Goal: Task Accomplishment & Management: Understand process/instructions

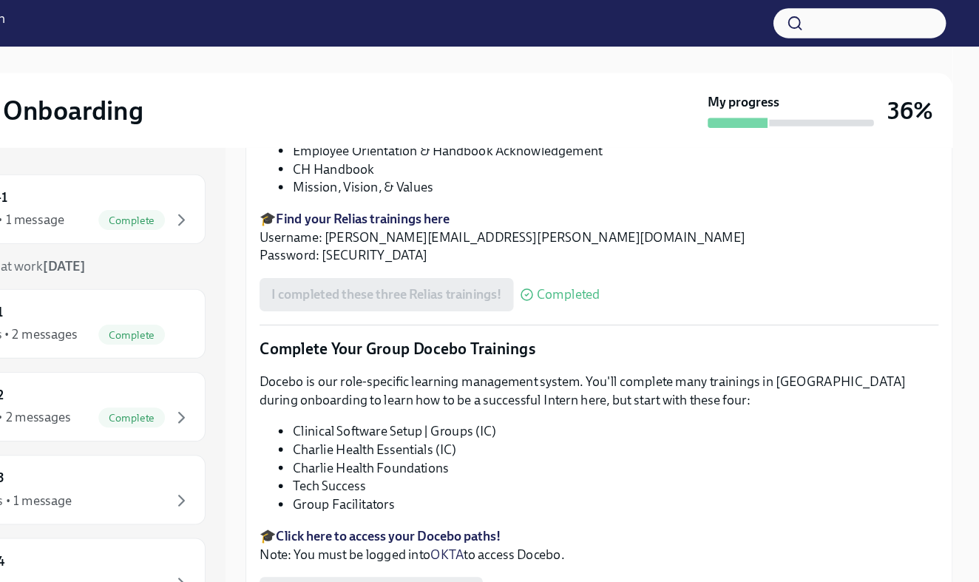
click at [795, 16] on button "button" at bounding box center [872, 20] width 154 height 27
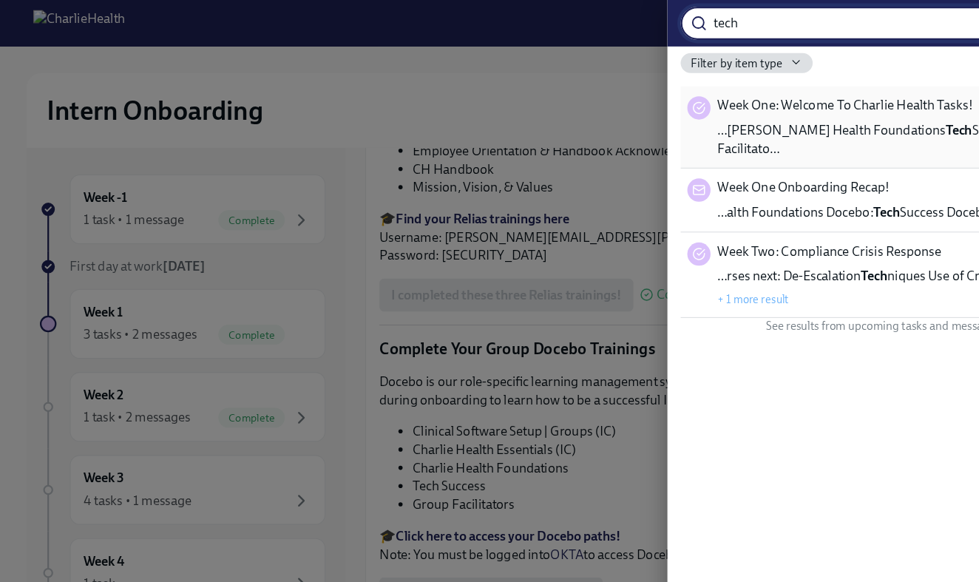
type input "tech"
click at [725, 97] on span "Week One: Welcome To Charlie Health Tasks!" at bounding box center [753, 94] width 228 height 16
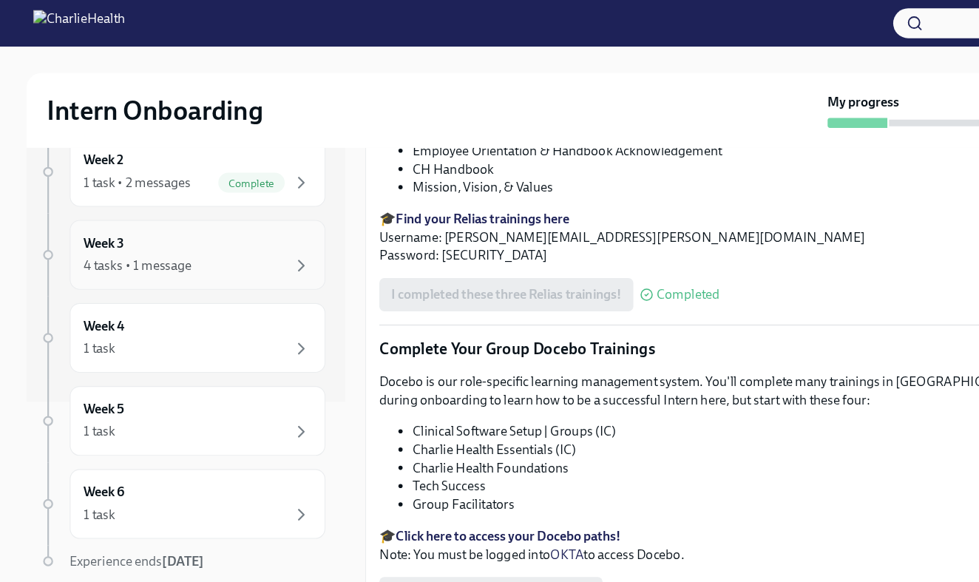
scroll to position [210, 0]
click at [241, 318] on div "1 task" at bounding box center [176, 311] width 203 height 18
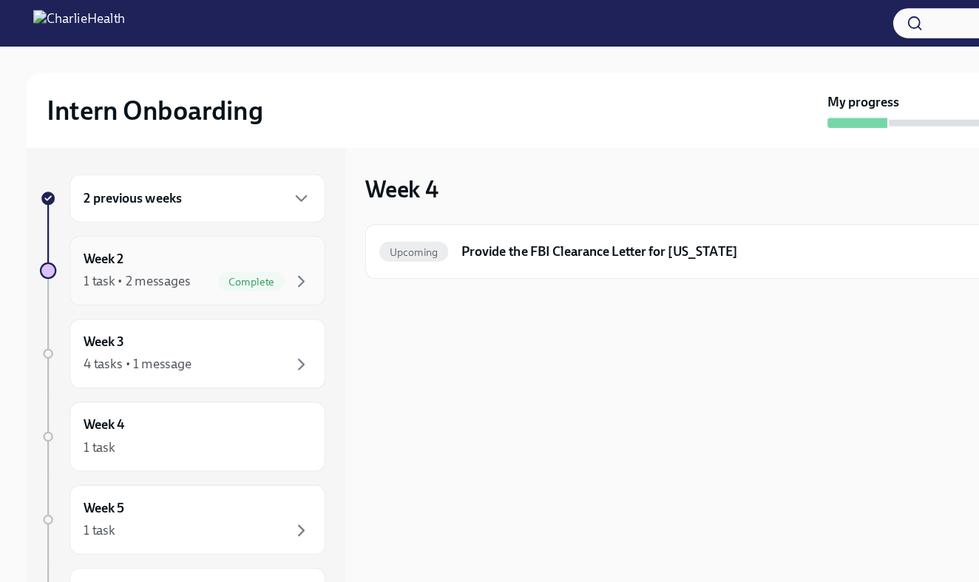
click at [225, 234] on div "Week 2 1 task • 2 messages Complete" at bounding box center [176, 241] width 203 height 37
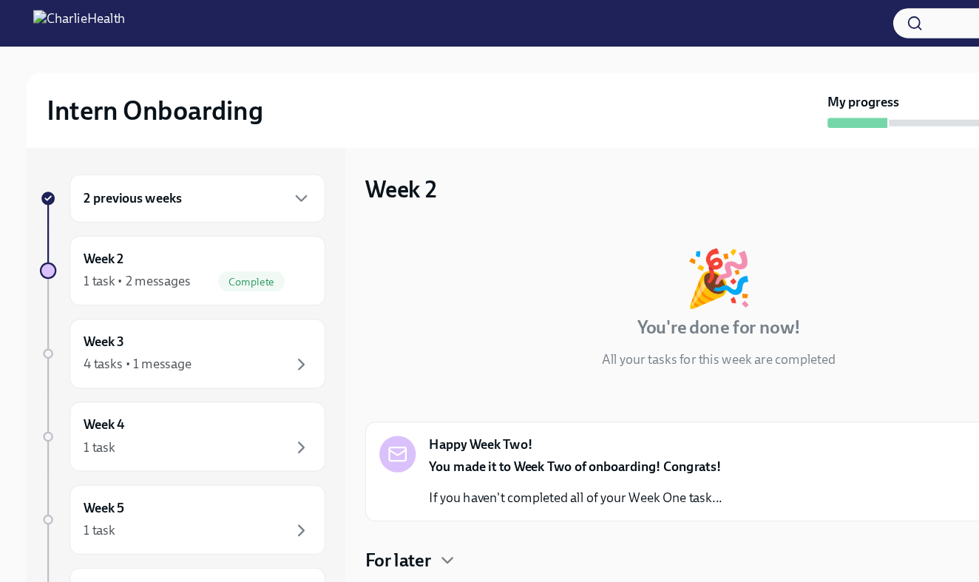
click at [225, 191] on div "2 previous weeks" at bounding box center [176, 176] width 228 height 43
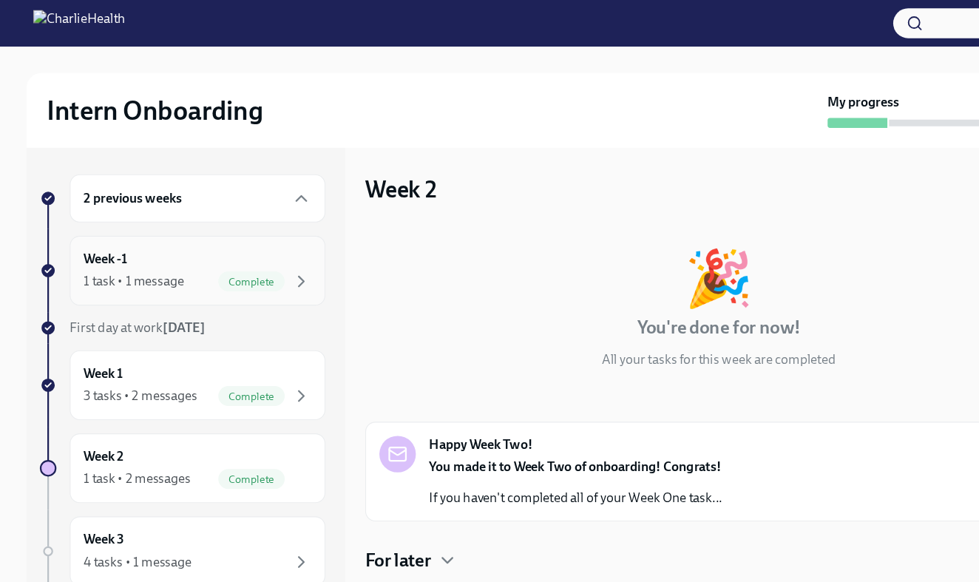
click at [190, 238] on div "Week -1 1 task • 1 message Complete" at bounding box center [176, 241] width 203 height 37
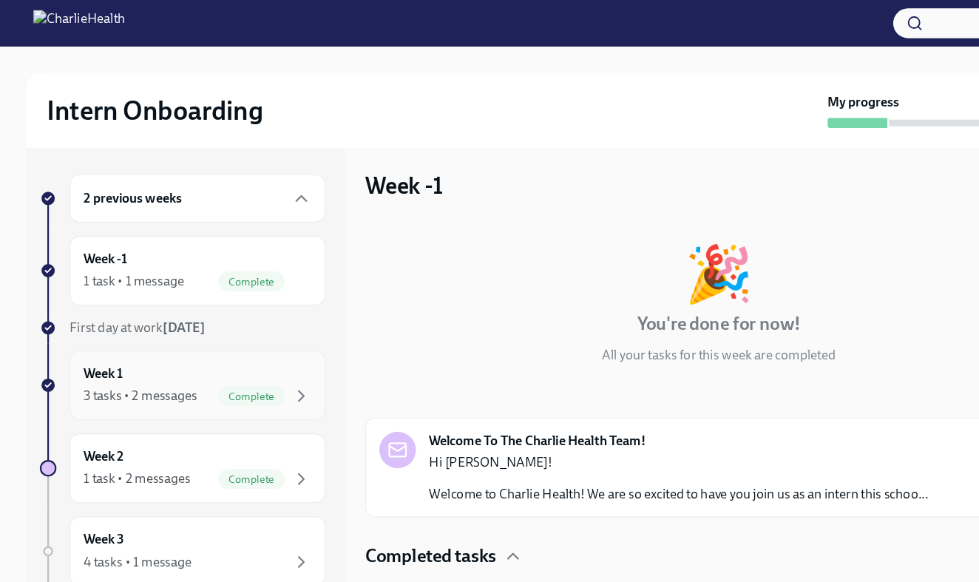
scroll to position [4, 0]
click at [197, 332] on div "Week 1 3 tasks • 2 messages Complete" at bounding box center [176, 343] width 203 height 37
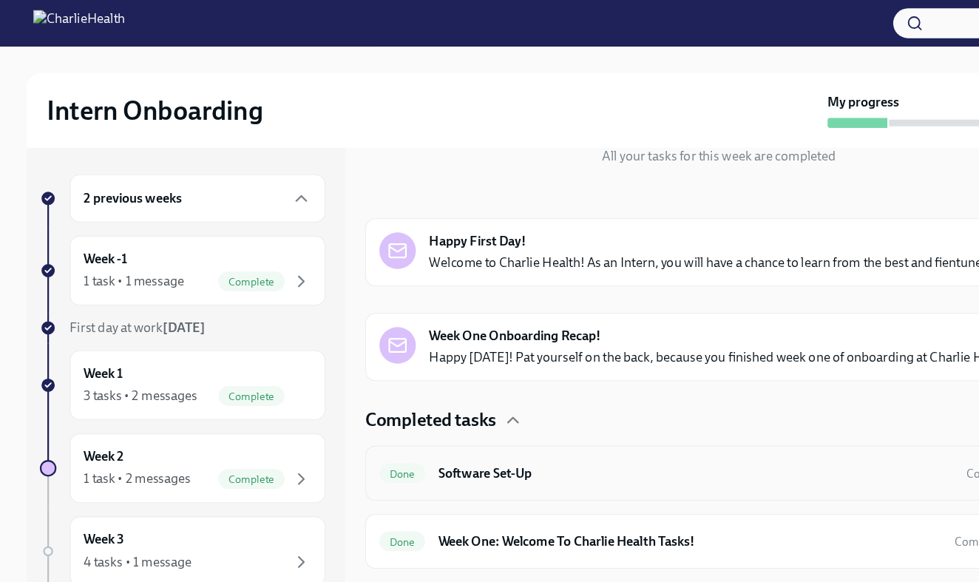
scroll to position [181, 0]
click at [184, 347] on div "3 tasks • 2 messages Complete" at bounding box center [176, 353] width 203 height 18
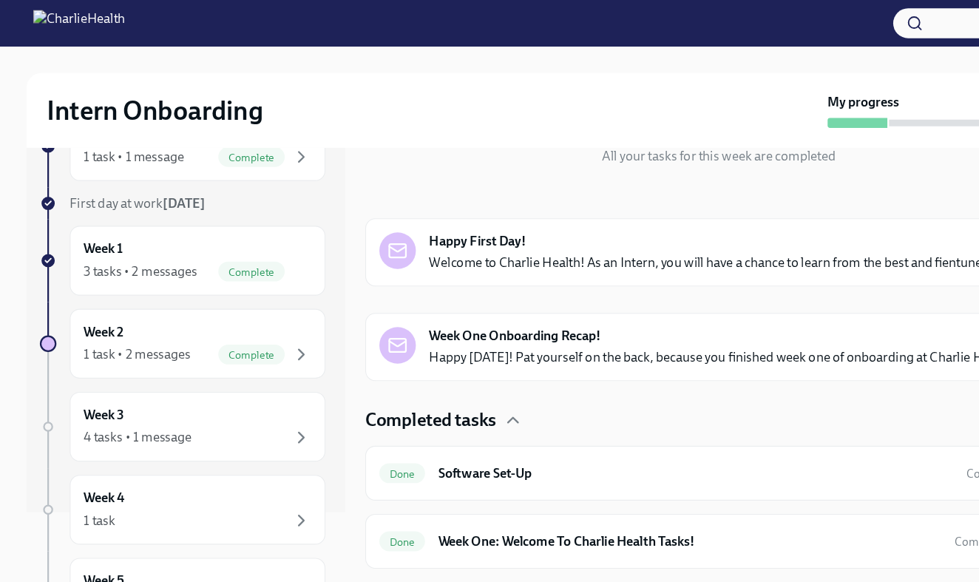
scroll to position [112, 0]
click at [175, 325] on div "Week 2 1 task • 2 messages Complete" at bounding box center [176, 305] width 228 height 62
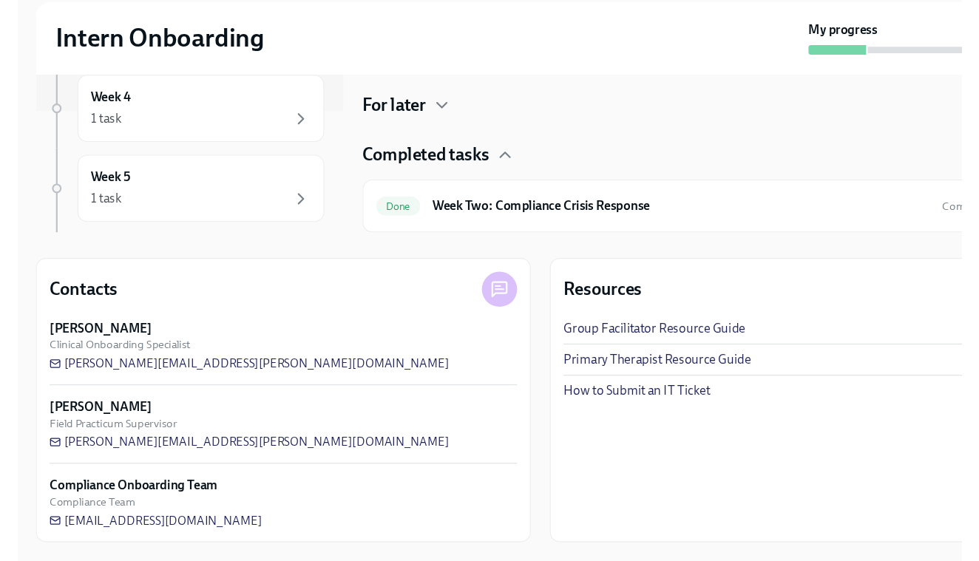
scroll to position [289, 0]
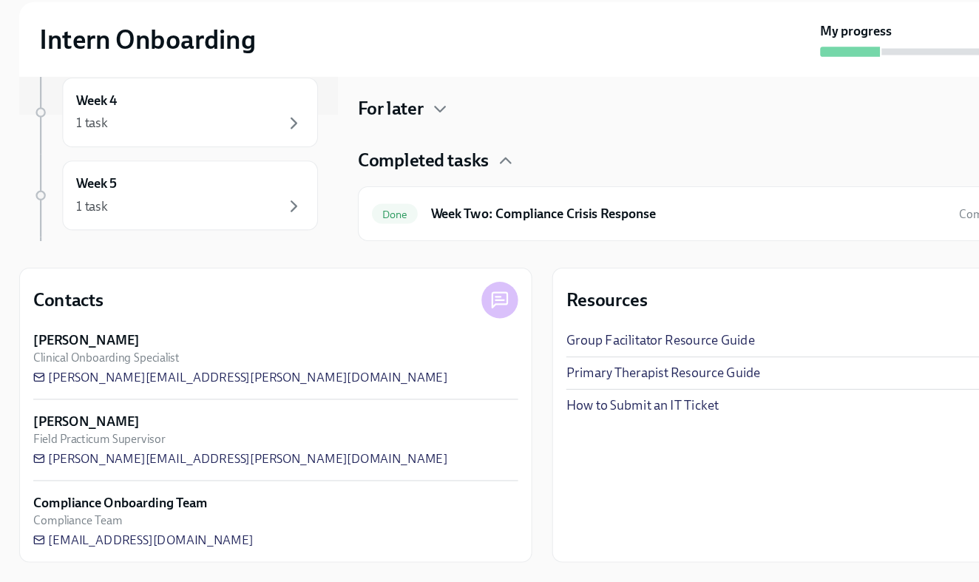
click at [639, 359] on link "Group Facilitator Resource Guide" at bounding box center [595, 367] width 168 height 16
